Goal: Task Accomplishment & Management: Manage account settings

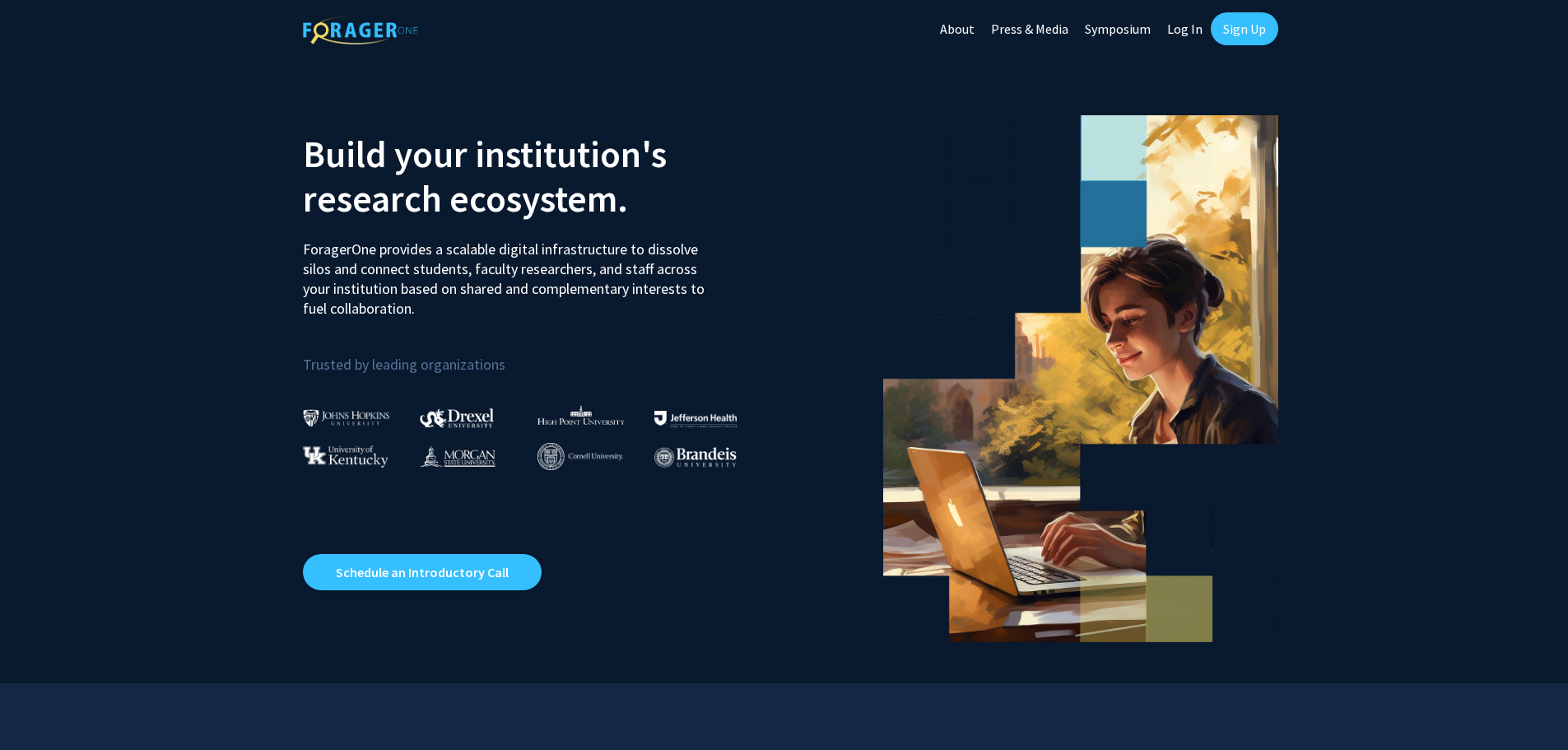
click at [557, 190] on h2 "Build your institution's research ecosystem." at bounding box center [537, 175] width 469 height 89
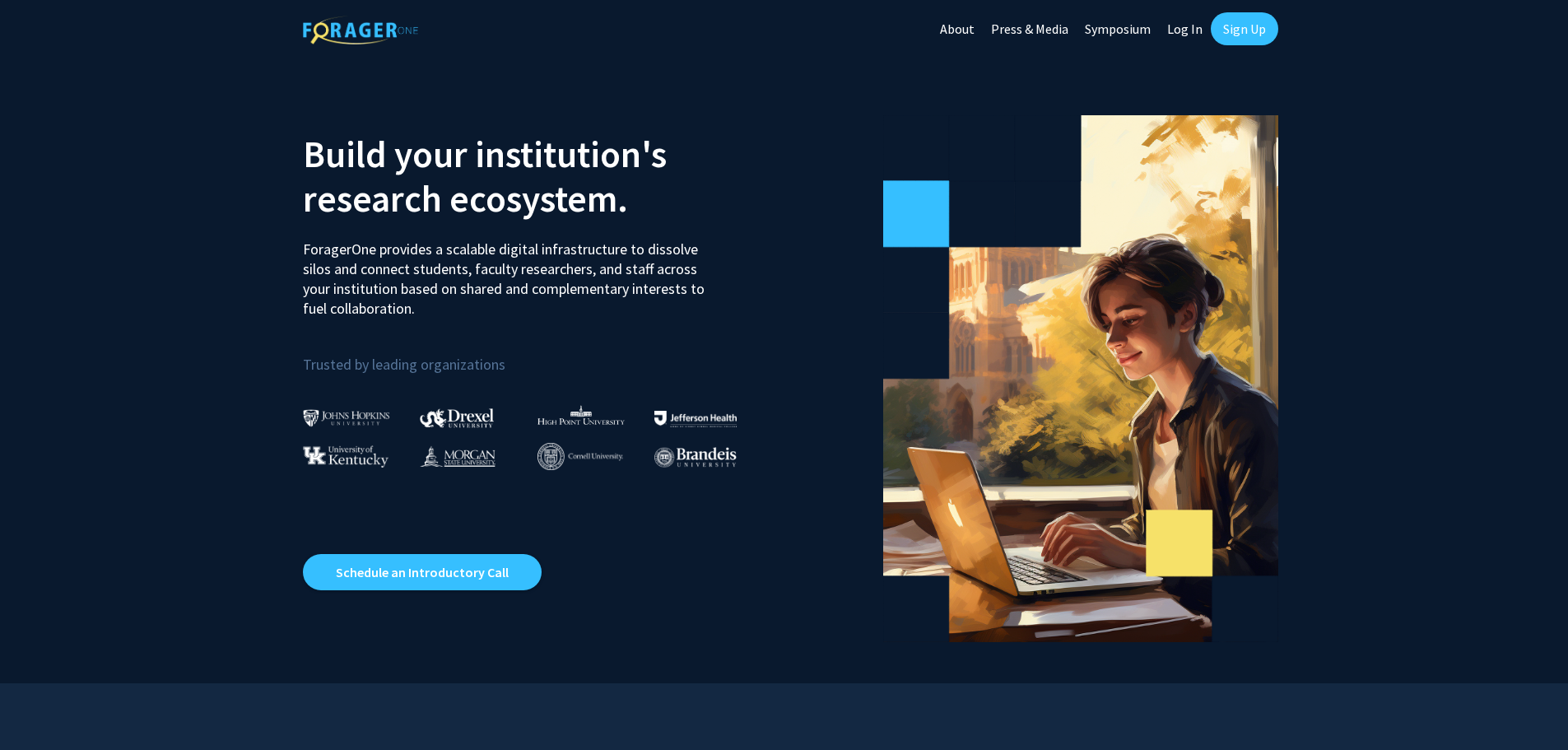
click at [1188, 38] on link "Log In" at bounding box center [1185, 28] width 52 height 57
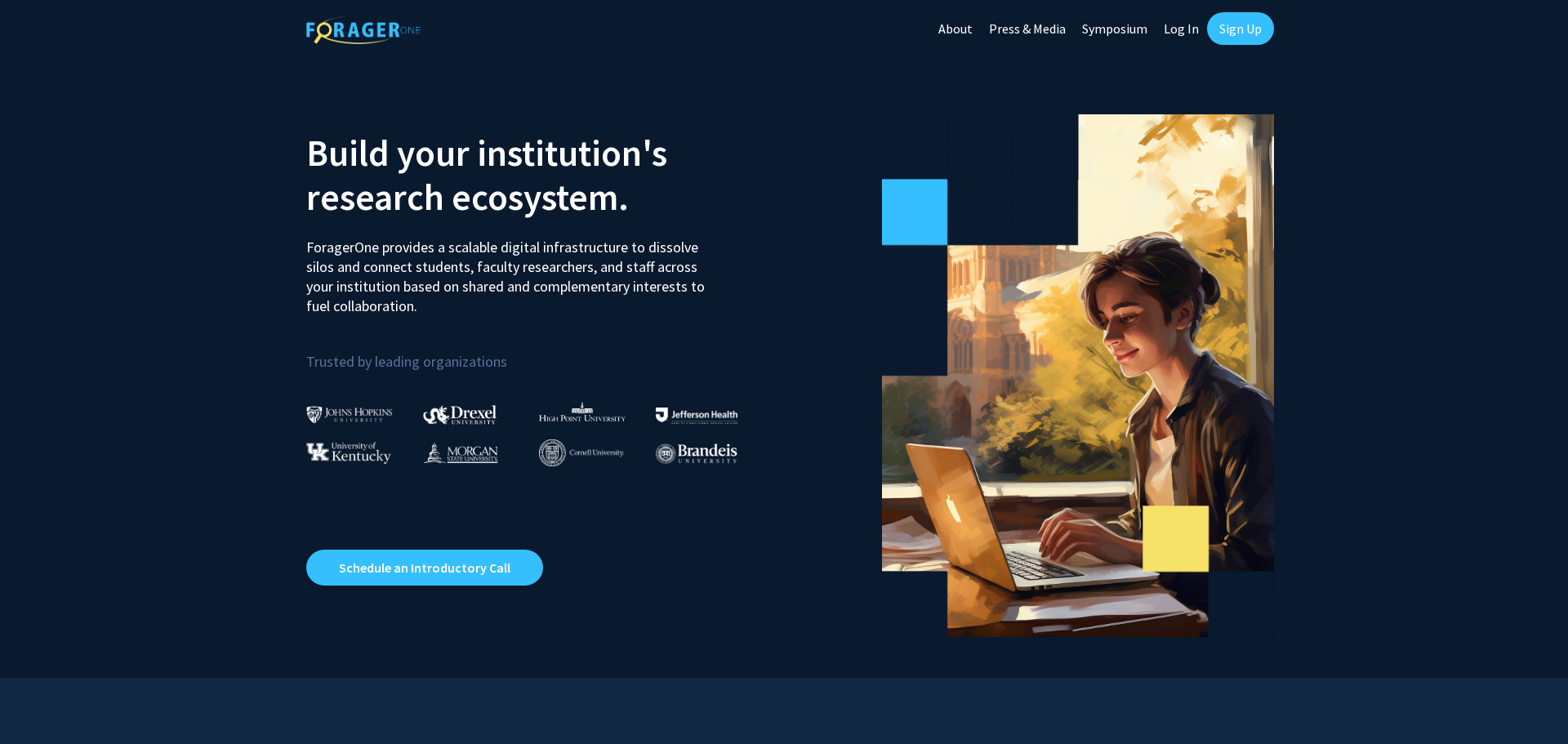
select select
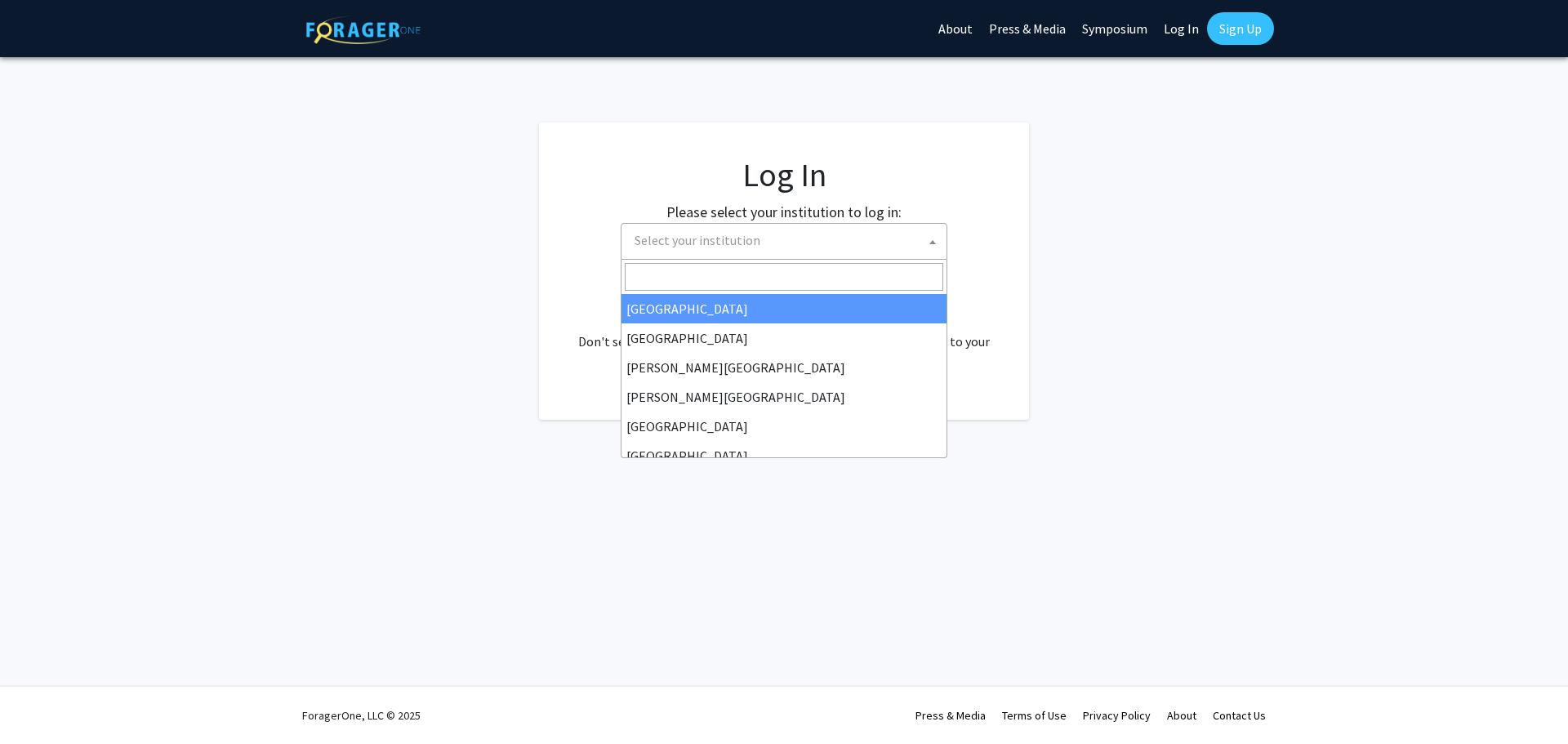
click at [829, 248] on span "Select your institution" at bounding box center [787, 240] width 319 height 34
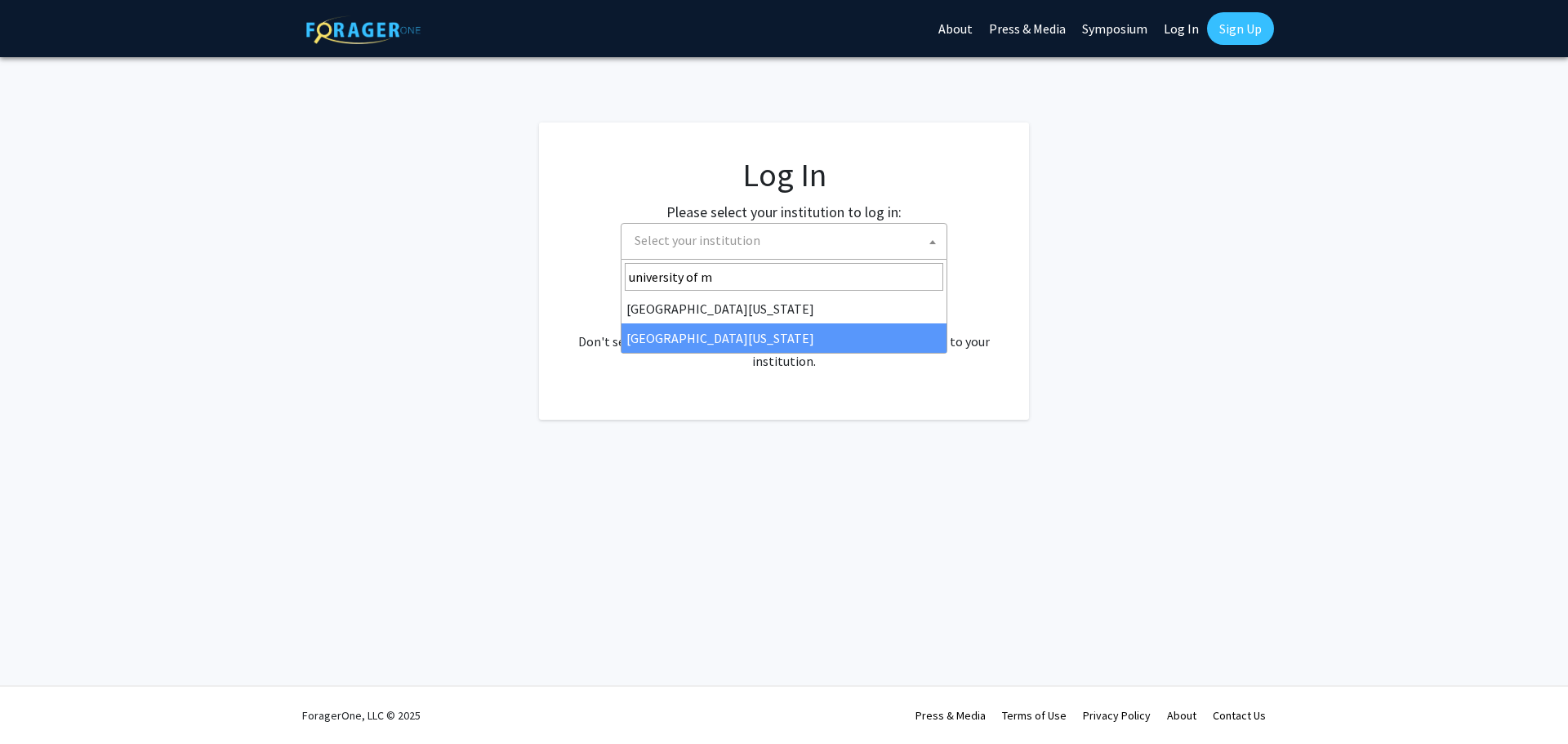
type input "university of m"
select select "33"
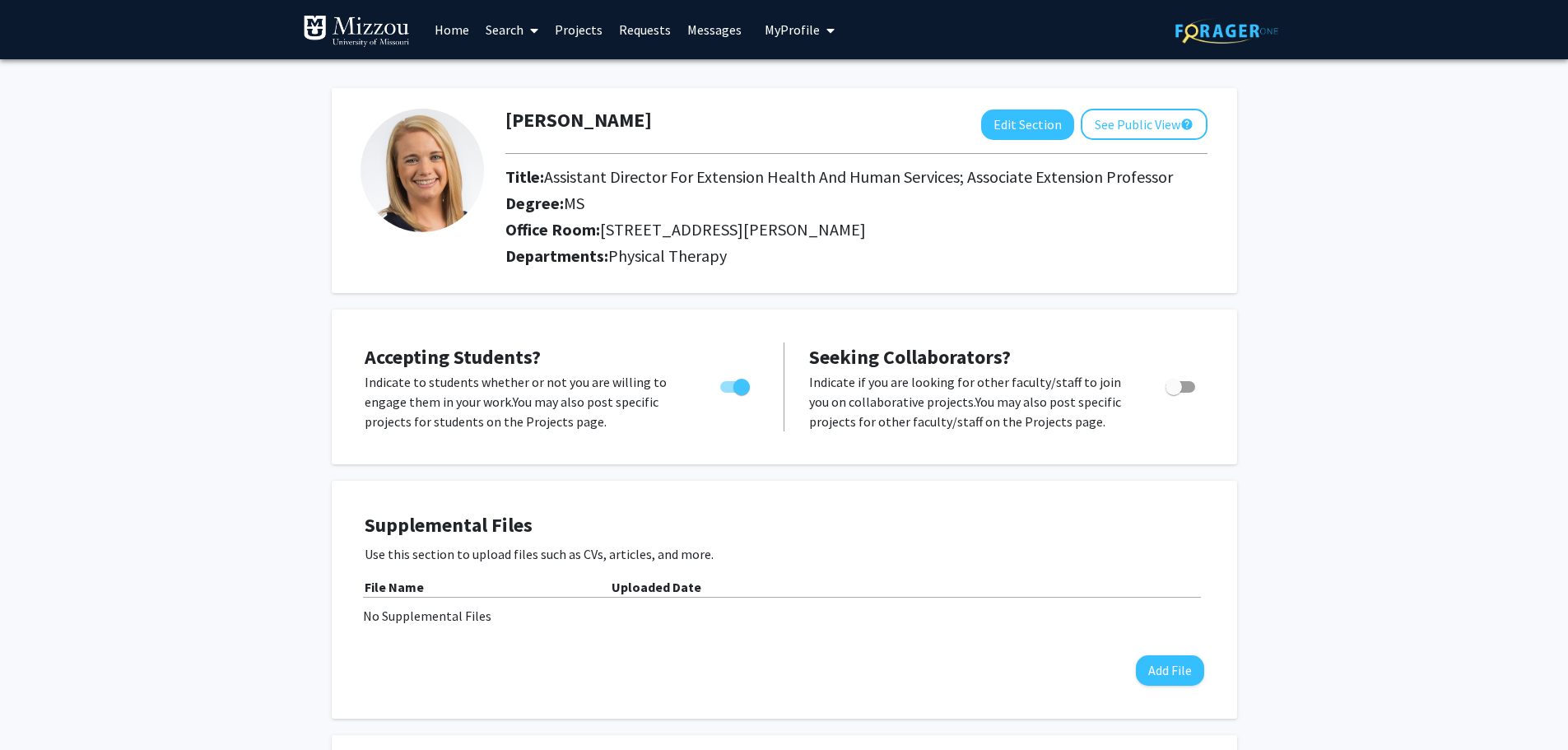
click at [723, 388] on span "Toggle" at bounding box center [735, 387] width 29 height 12
click at [728, 392] on input "Would you like to permit student requests?" at bounding box center [728, 392] width 1 height 1
checkbox input "false"
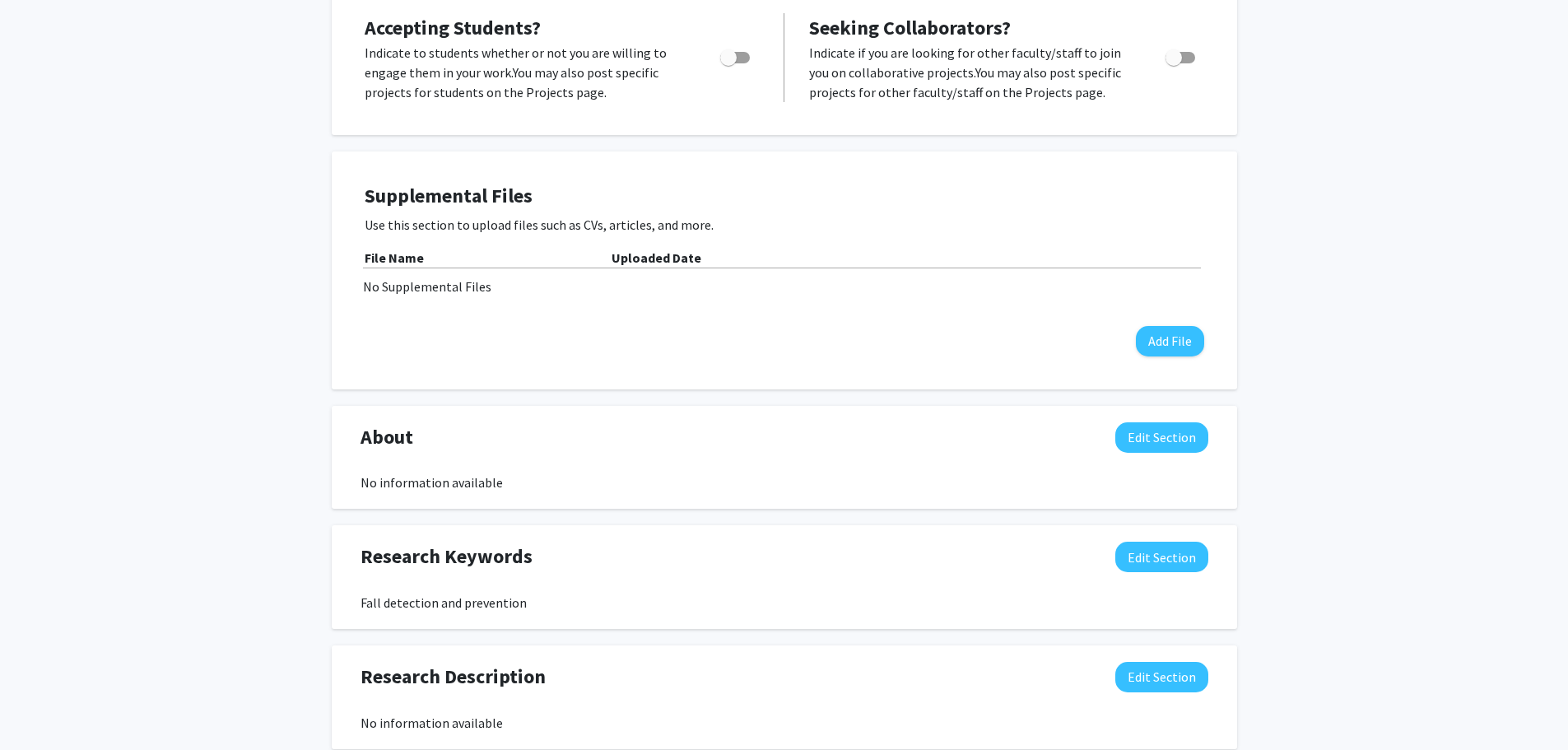
scroll to position [411, 0]
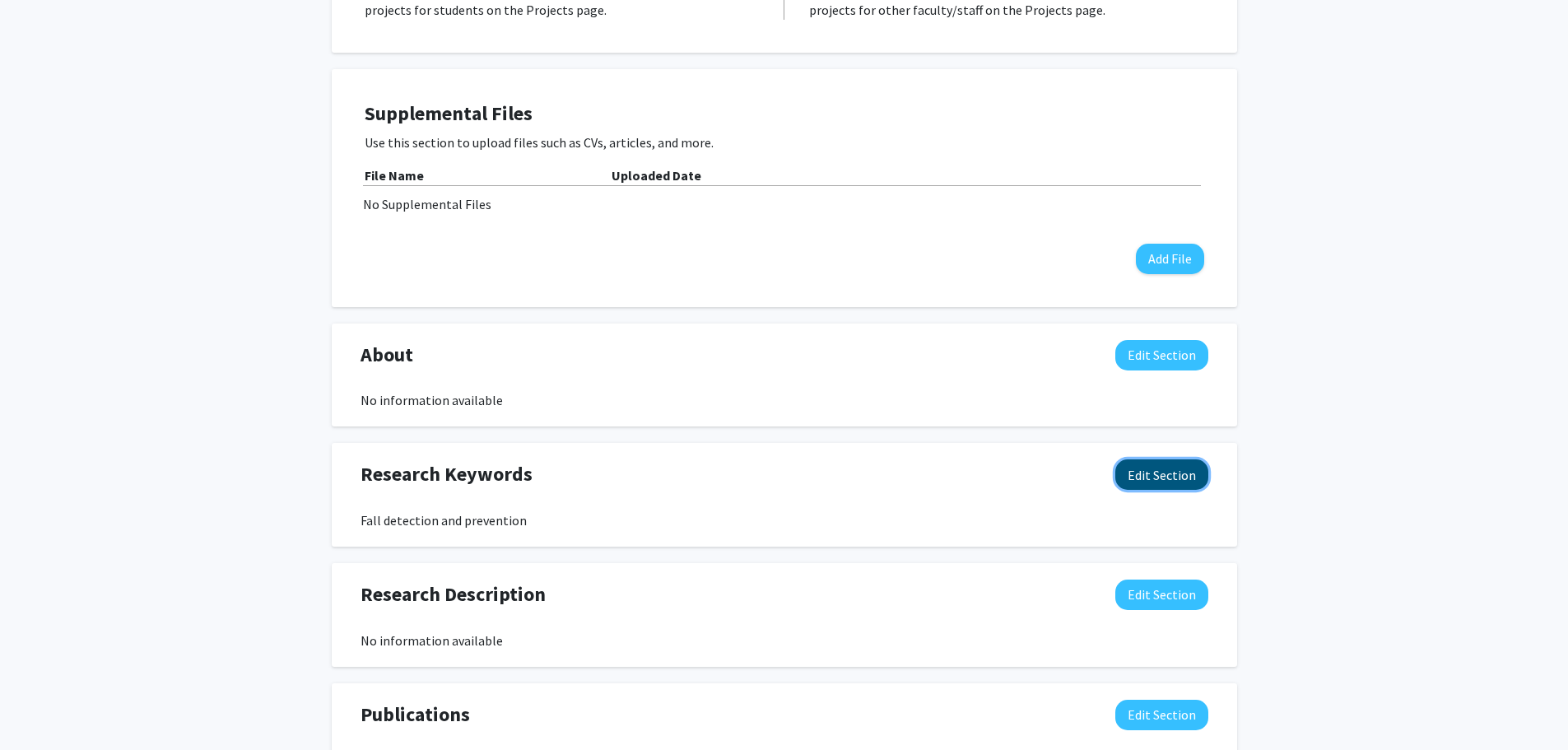
click at [1161, 482] on button "Edit Section" at bounding box center [1162, 474] width 93 height 30
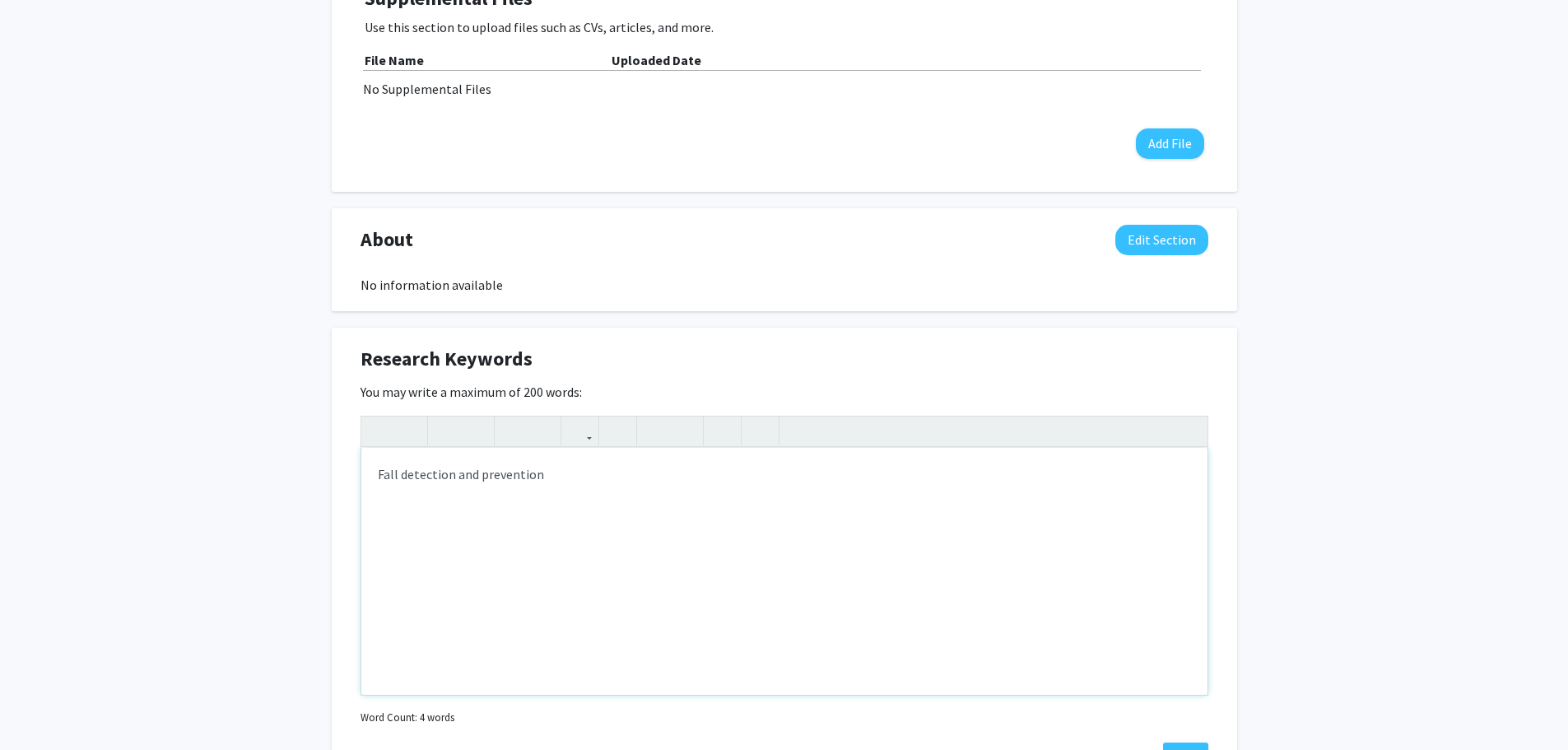
scroll to position [576, 0]
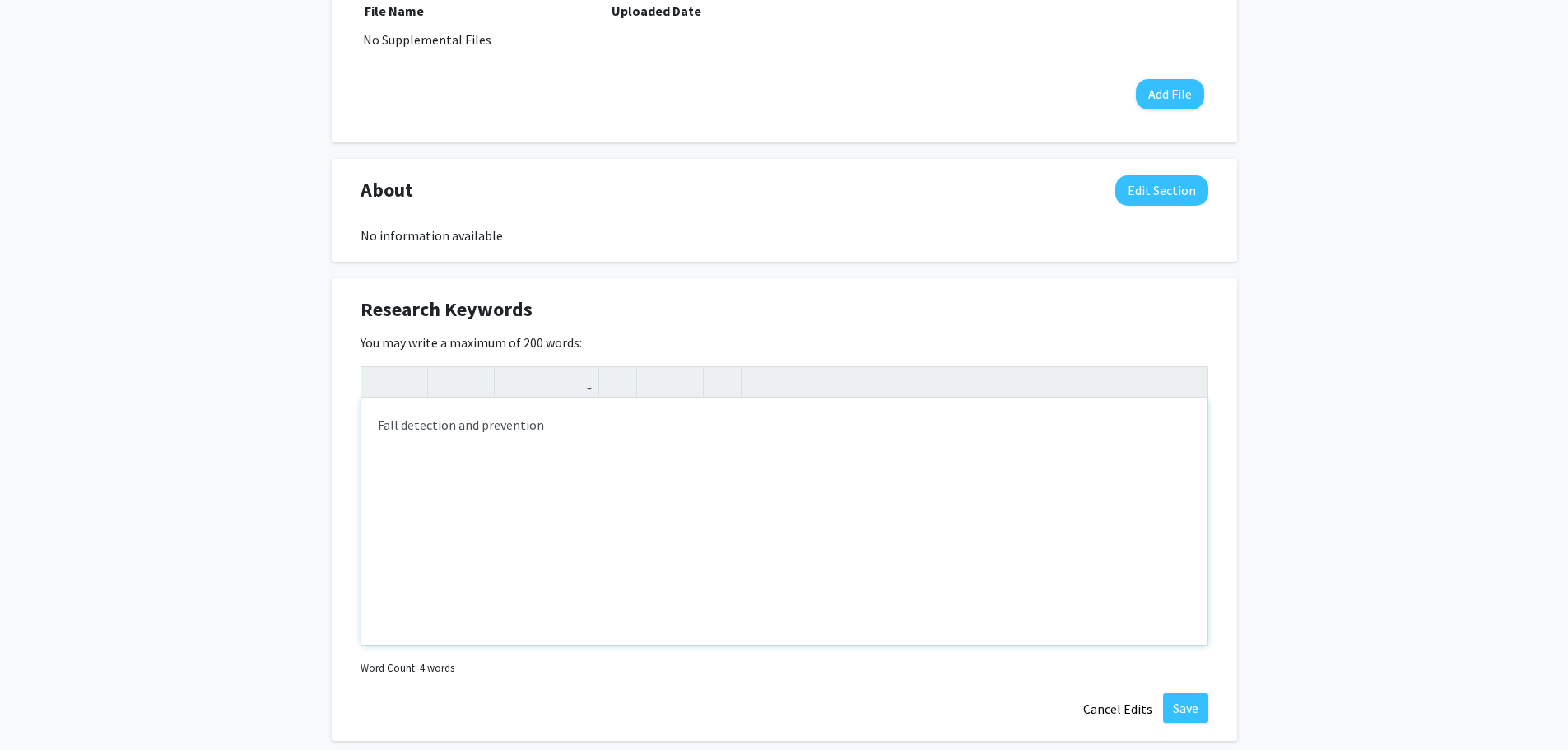
click at [378, 425] on div "Fall detection and prevention" at bounding box center [784, 521] width 847 height 247
type textarea "Fall detection and prevention"
click at [676, 425] on div "Physical activity across the lifespan, fall detection and prevention" at bounding box center [784, 521] width 847 height 247
click at [767, 430] on div "Physical activity across the lifespan, fall detection, fall prevention" at bounding box center [784, 521] width 847 height 247
type textarea "<p>Physical activity across the lifespan, fall detection, fall prevention</p><p…"
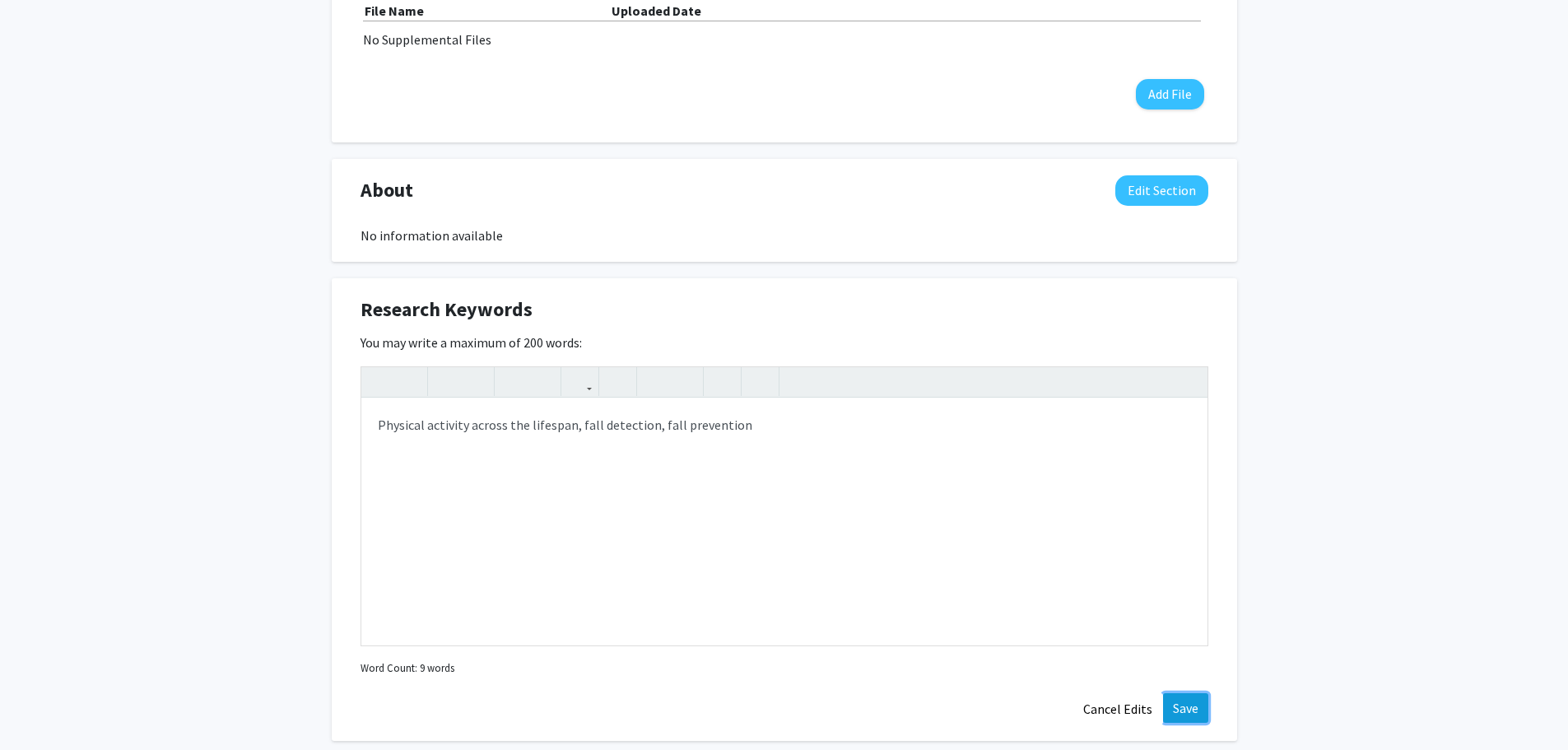
click at [1202, 711] on button "Save" at bounding box center [1185, 707] width 46 height 29
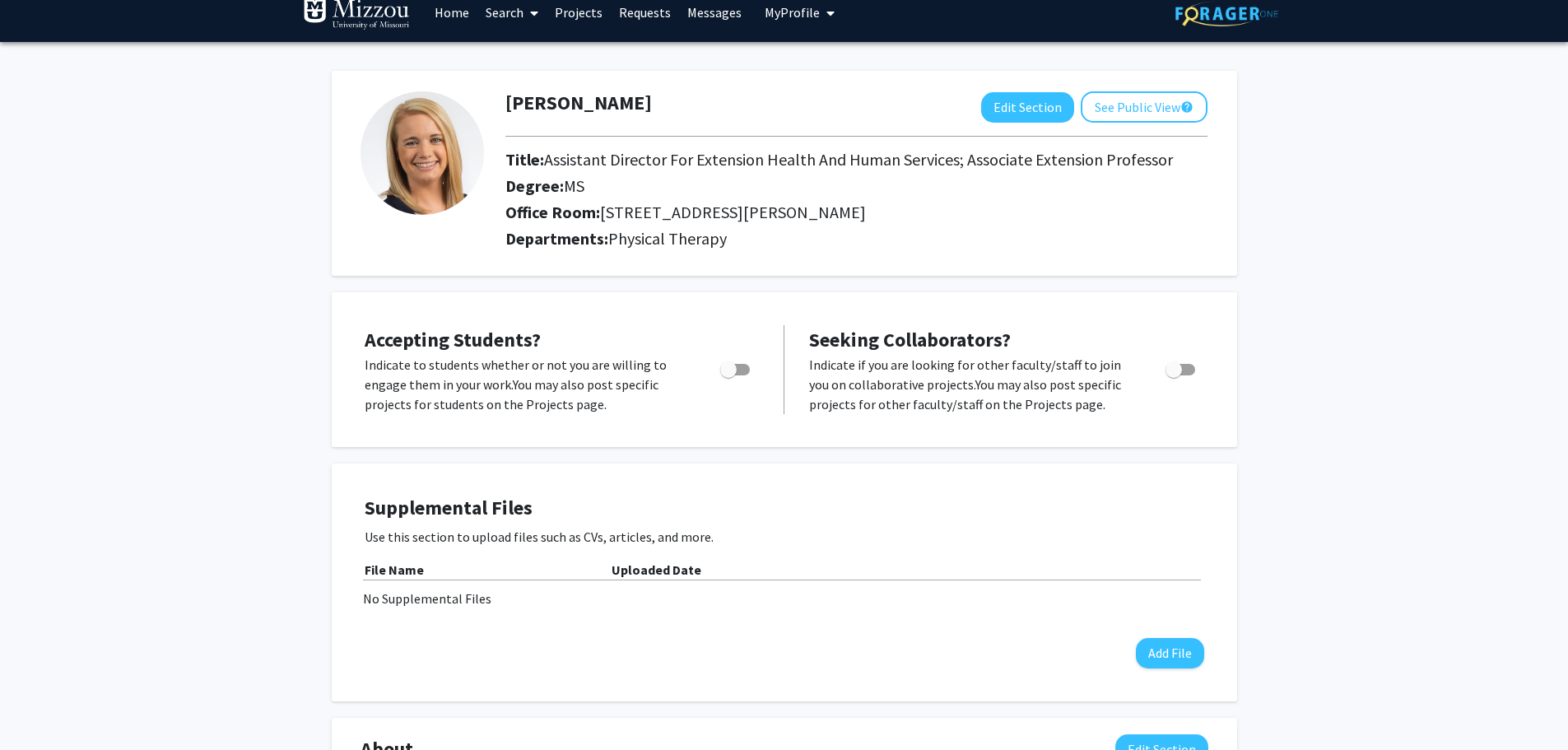
scroll to position [0, 0]
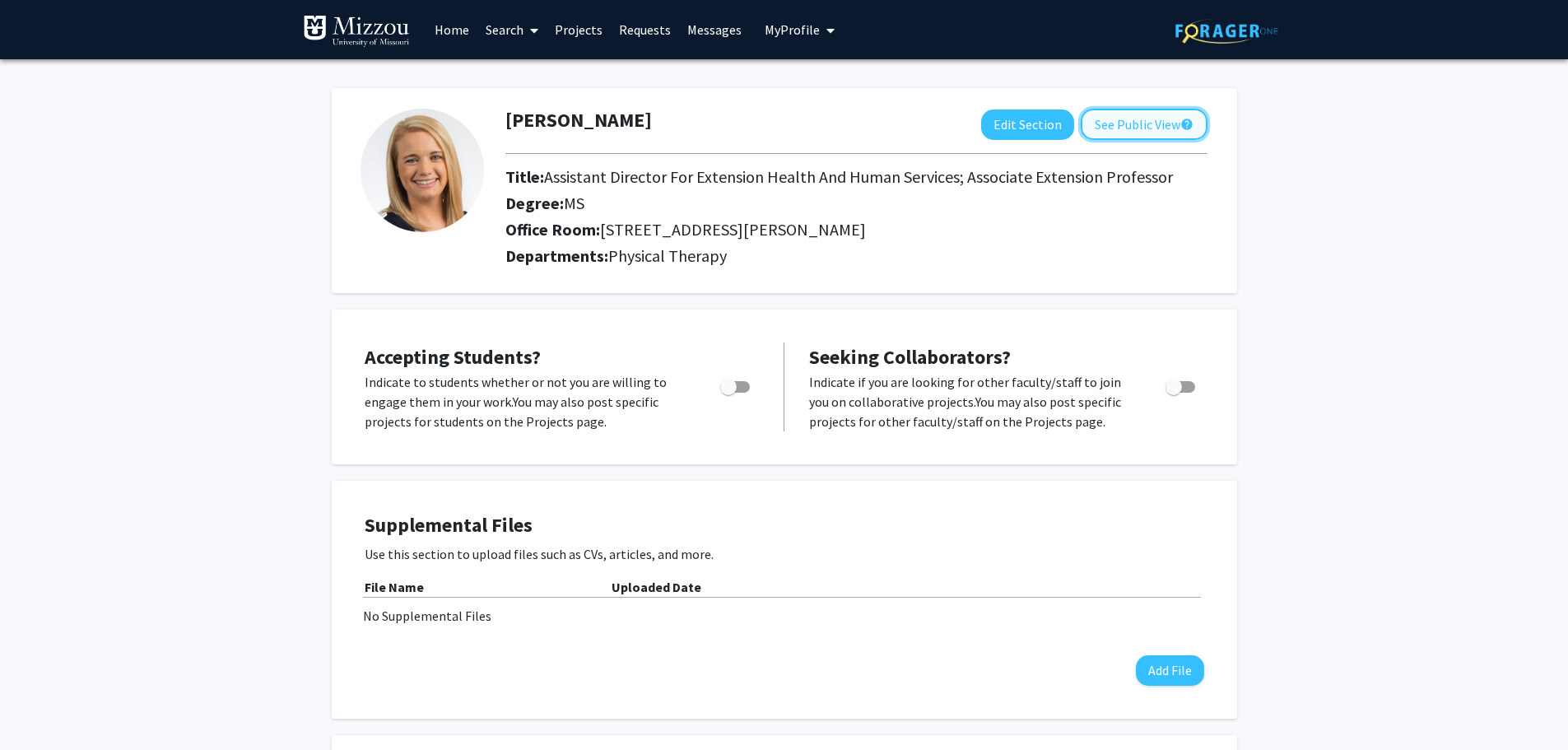
click at [1135, 116] on button "See Public View help" at bounding box center [1145, 125] width 127 height 31
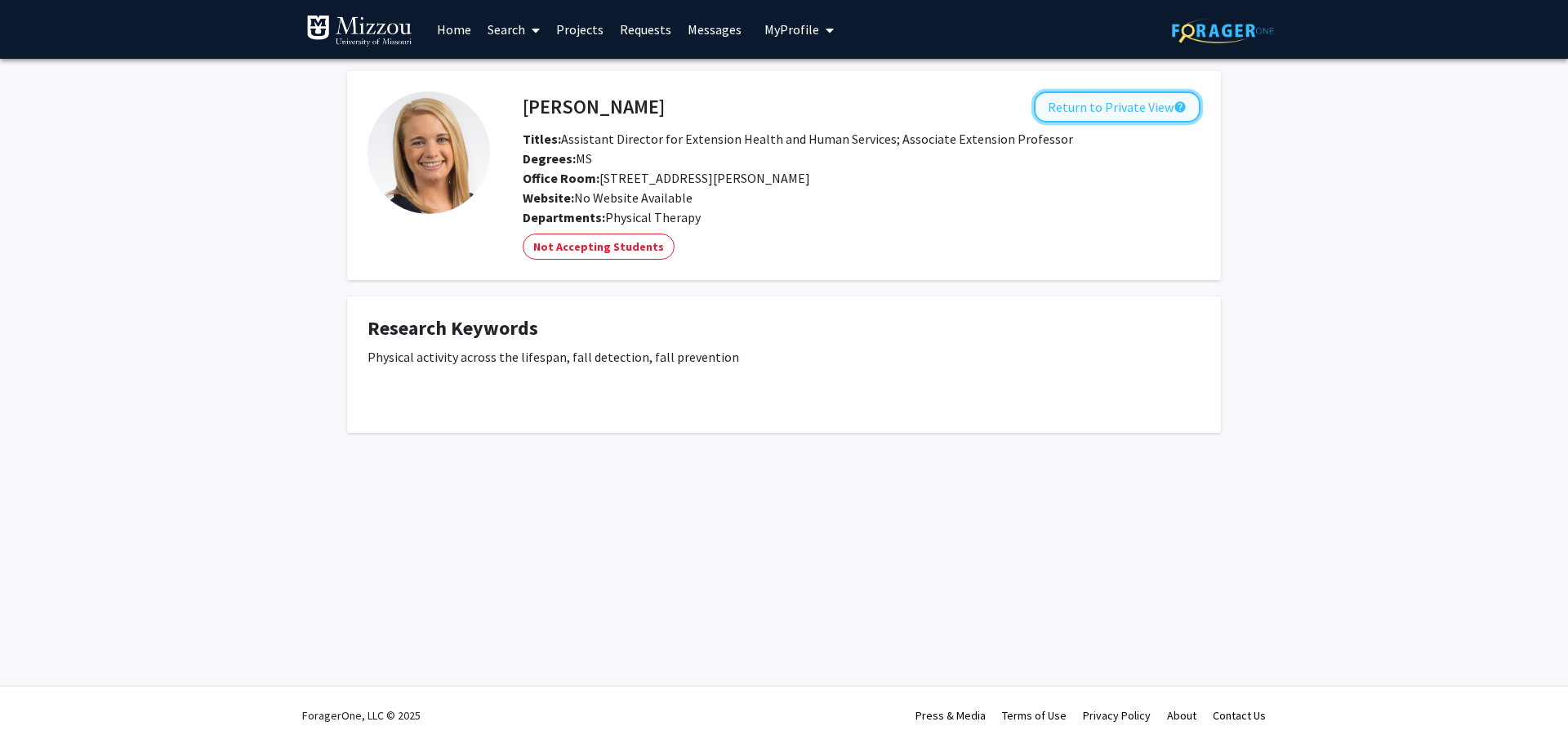
click at [1122, 108] on button "Return to Private View help" at bounding box center [1117, 107] width 167 height 31
